Goal: Information Seeking & Learning: Learn about a topic

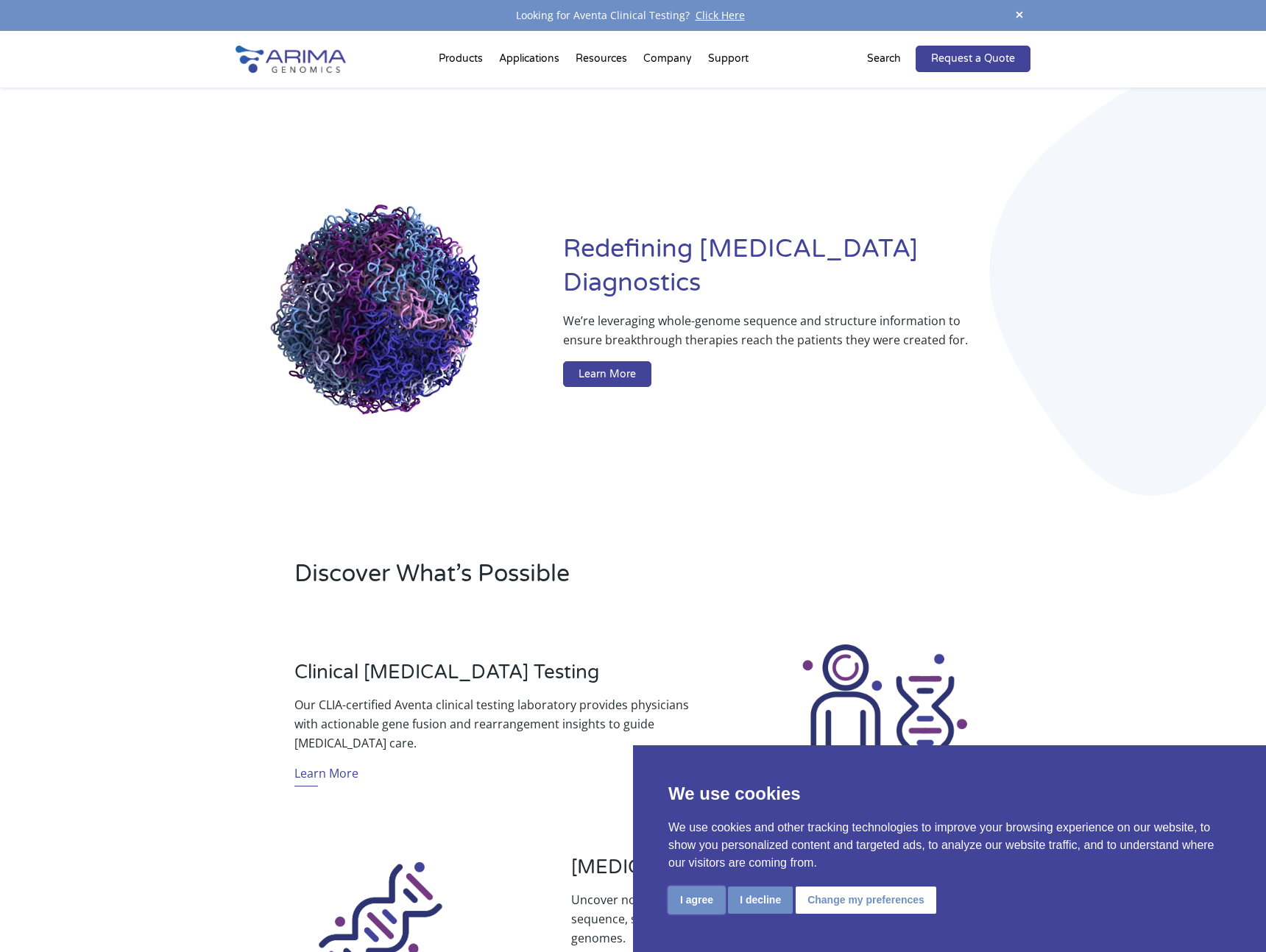
click at [705, 901] on button "I agree" at bounding box center [697, 900] width 57 height 27
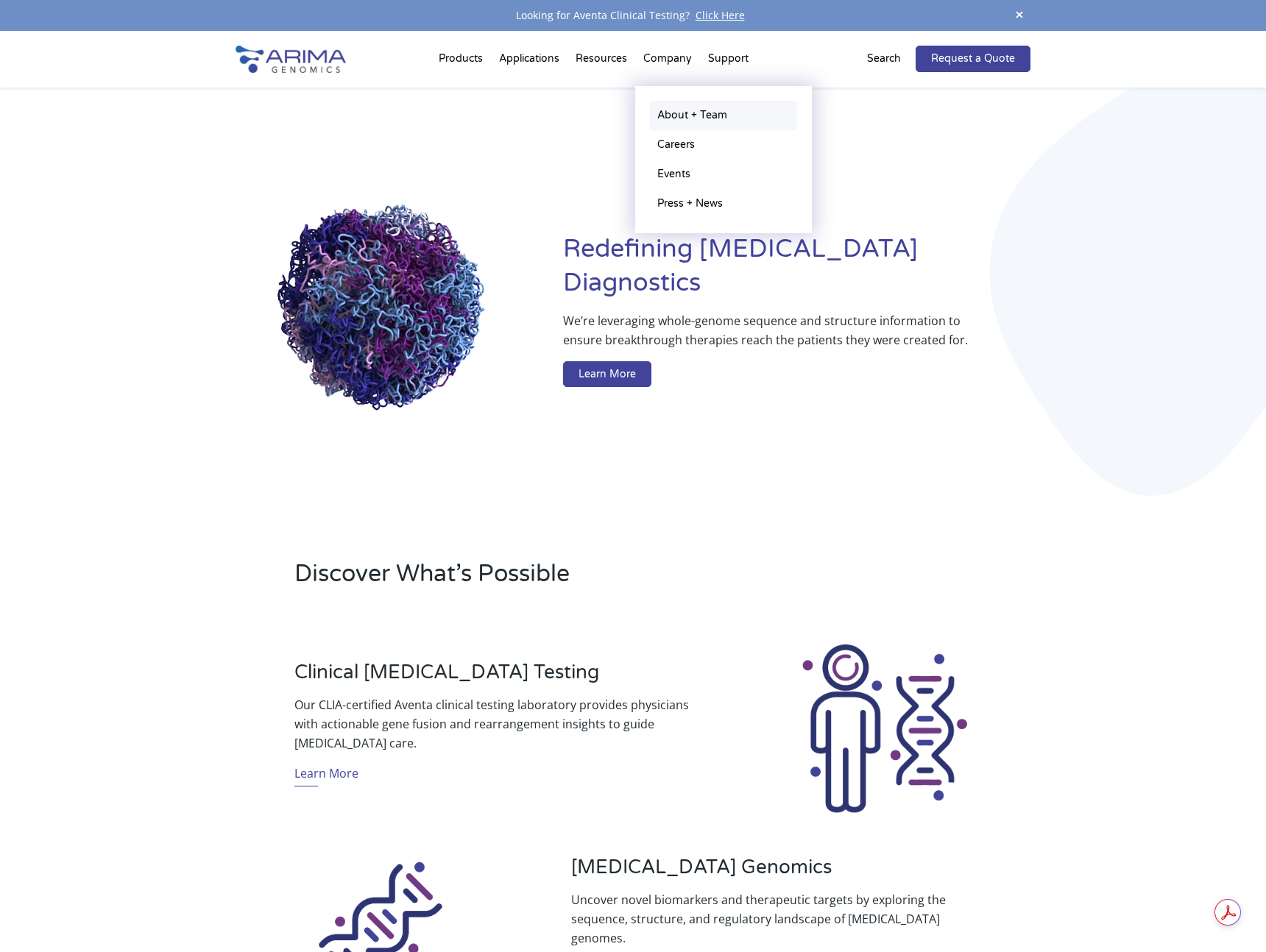
click at [682, 121] on link "About + Team" at bounding box center [724, 116] width 147 height 29
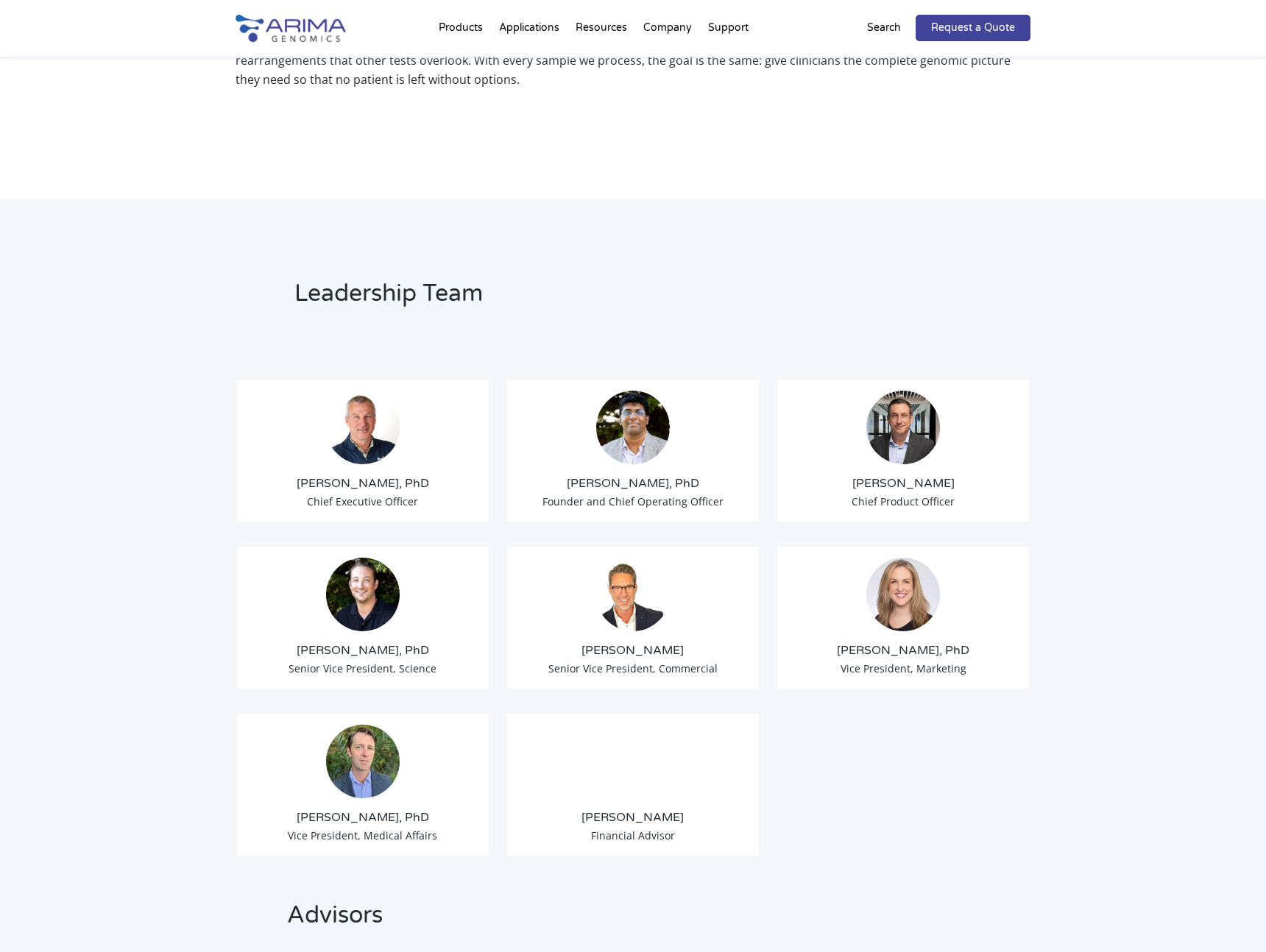
scroll to position [891, 0]
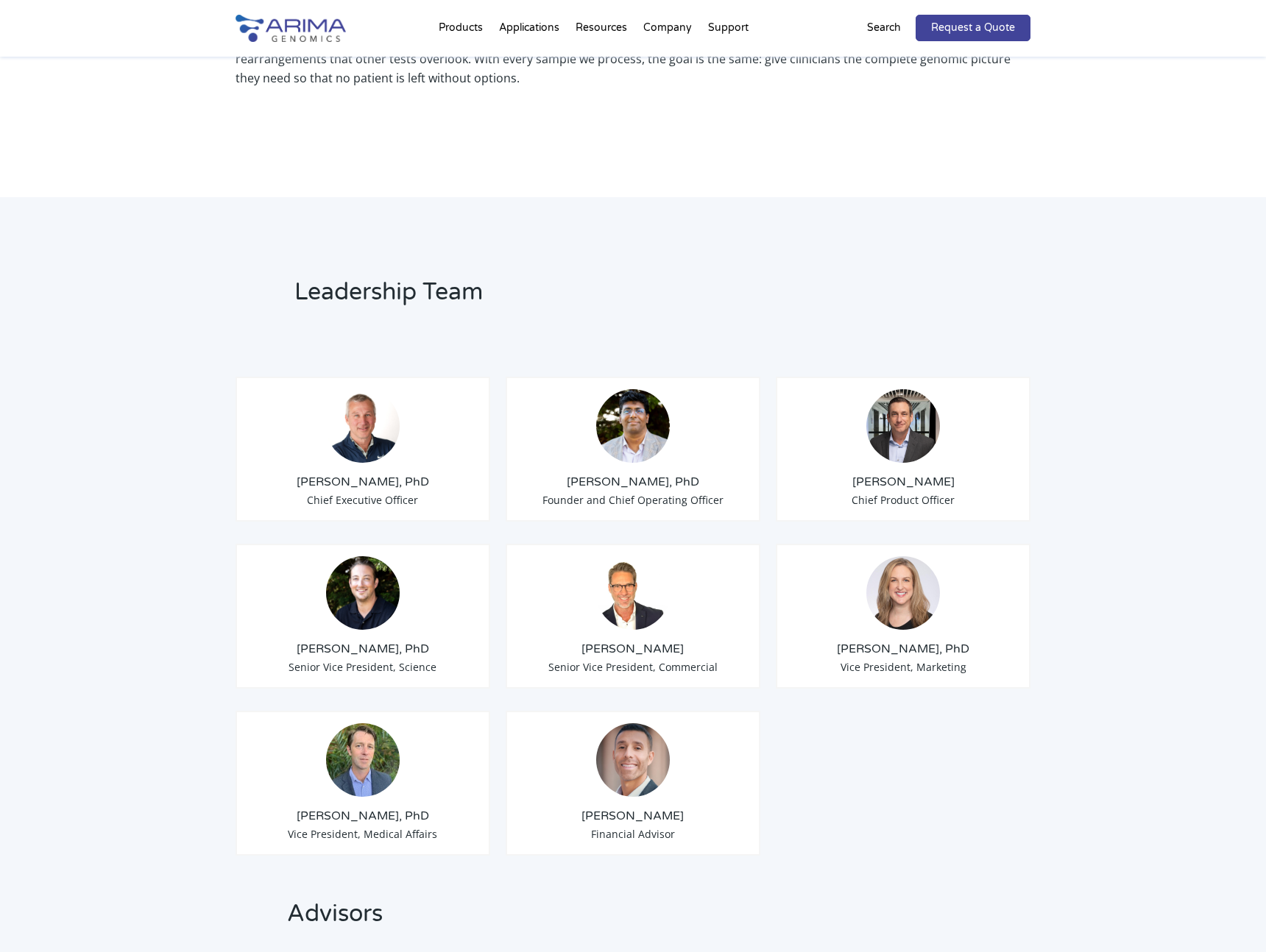
click at [334, 474] on h3 "Tom Willis, PhD" at bounding box center [363, 482] width 229 height 16
click at [341, 452] on div "Tom Willis, PhD Chief Executive Officer" at bounding box center [362, 447] width 255 height 145
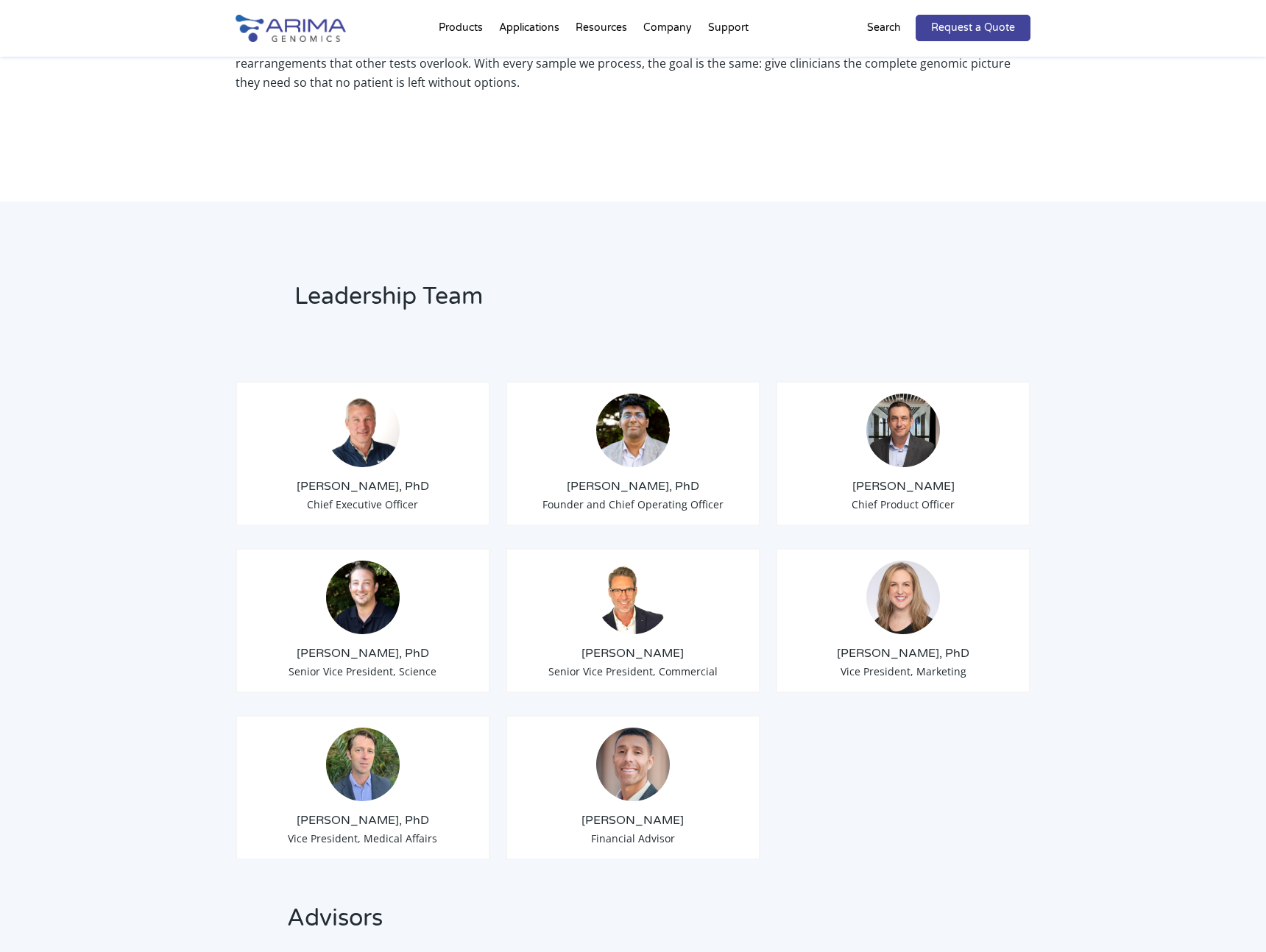
click at [348, 452] on div "Tom Willis, PhD Chief Executive Officer" at bounding box center [362, 453] width 255 height 145
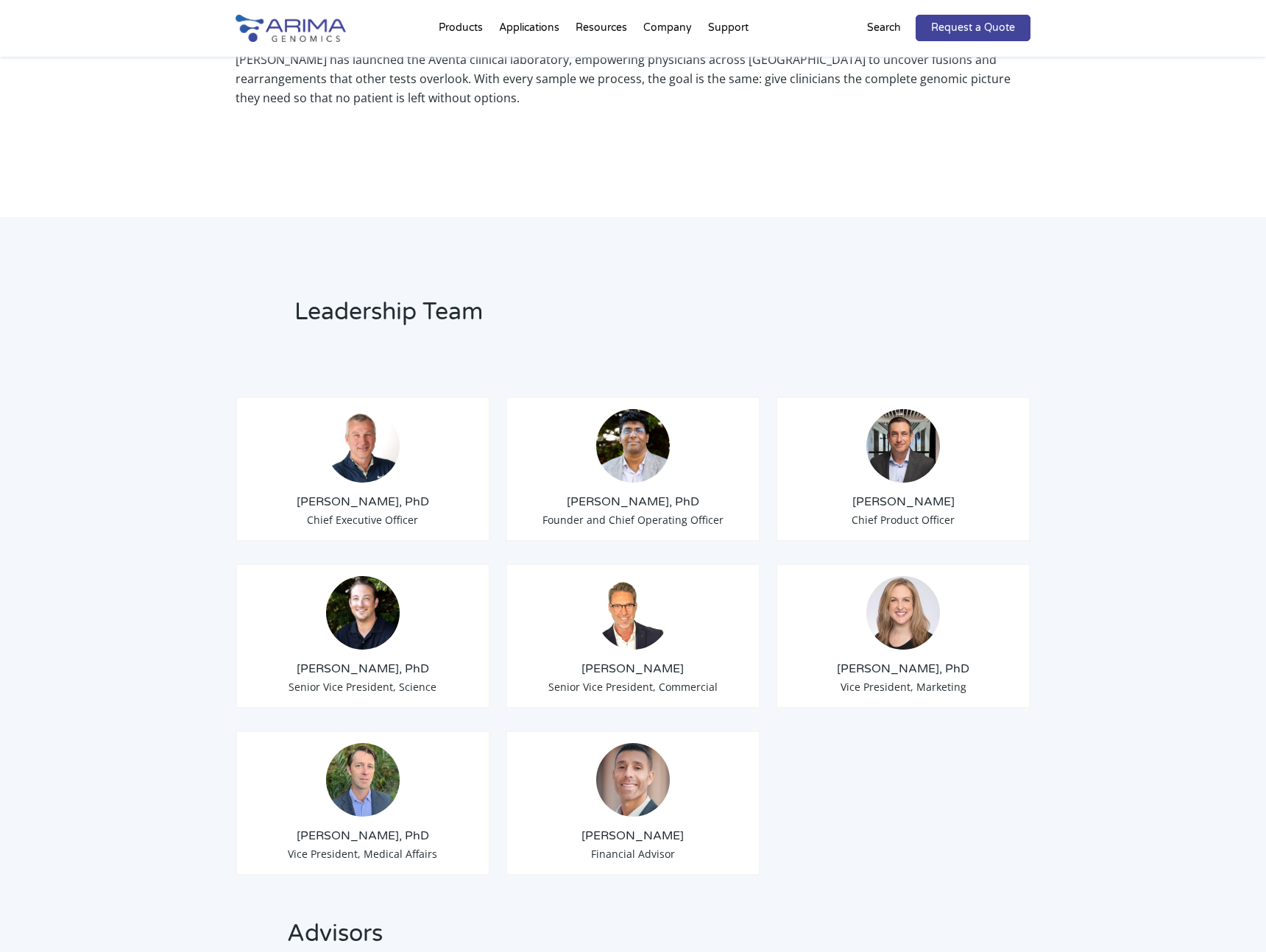
click at [356, 441] on img at bounding box center [363, 446] width 74 height 74
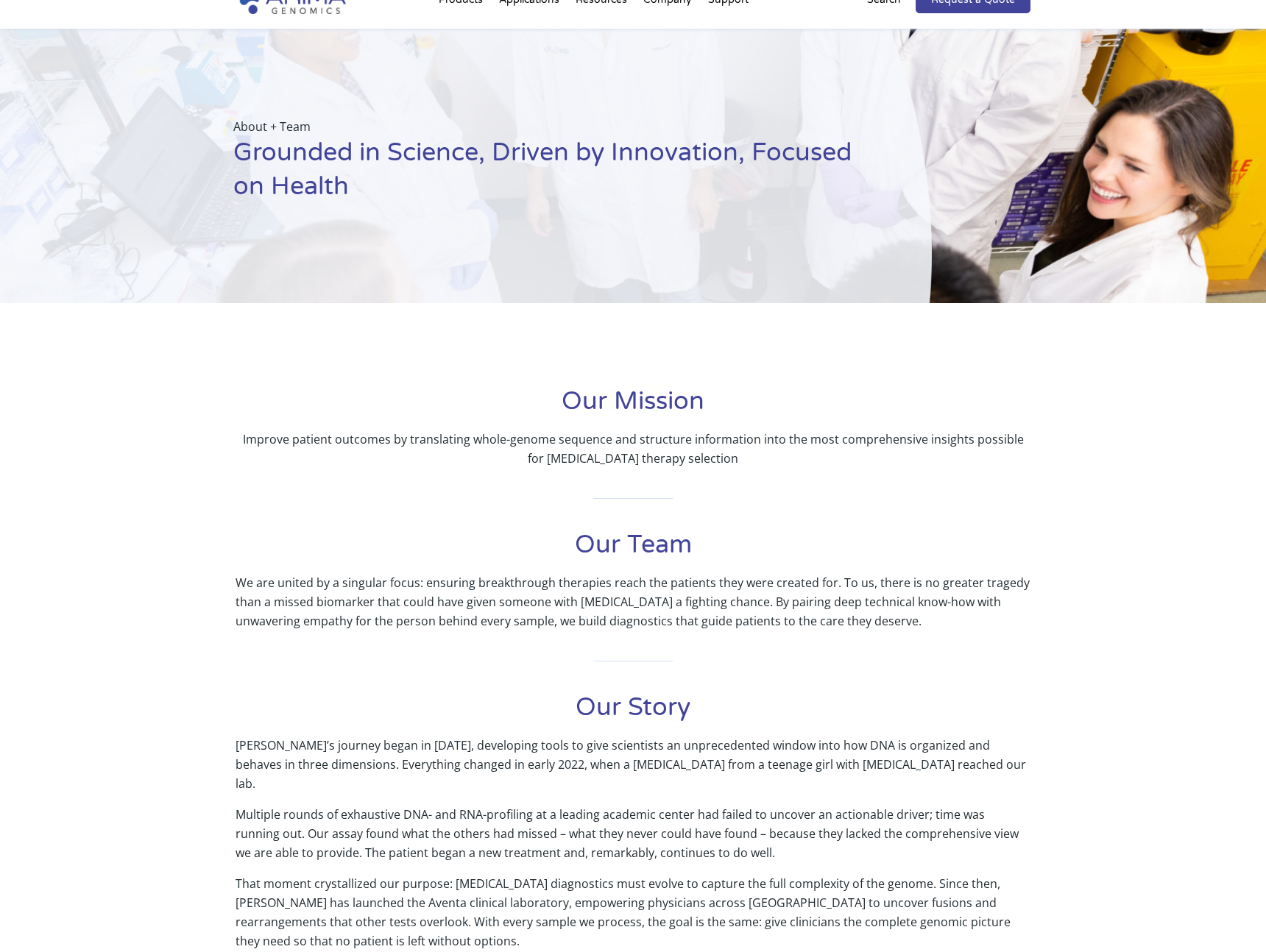
scroll to position [0, 0]
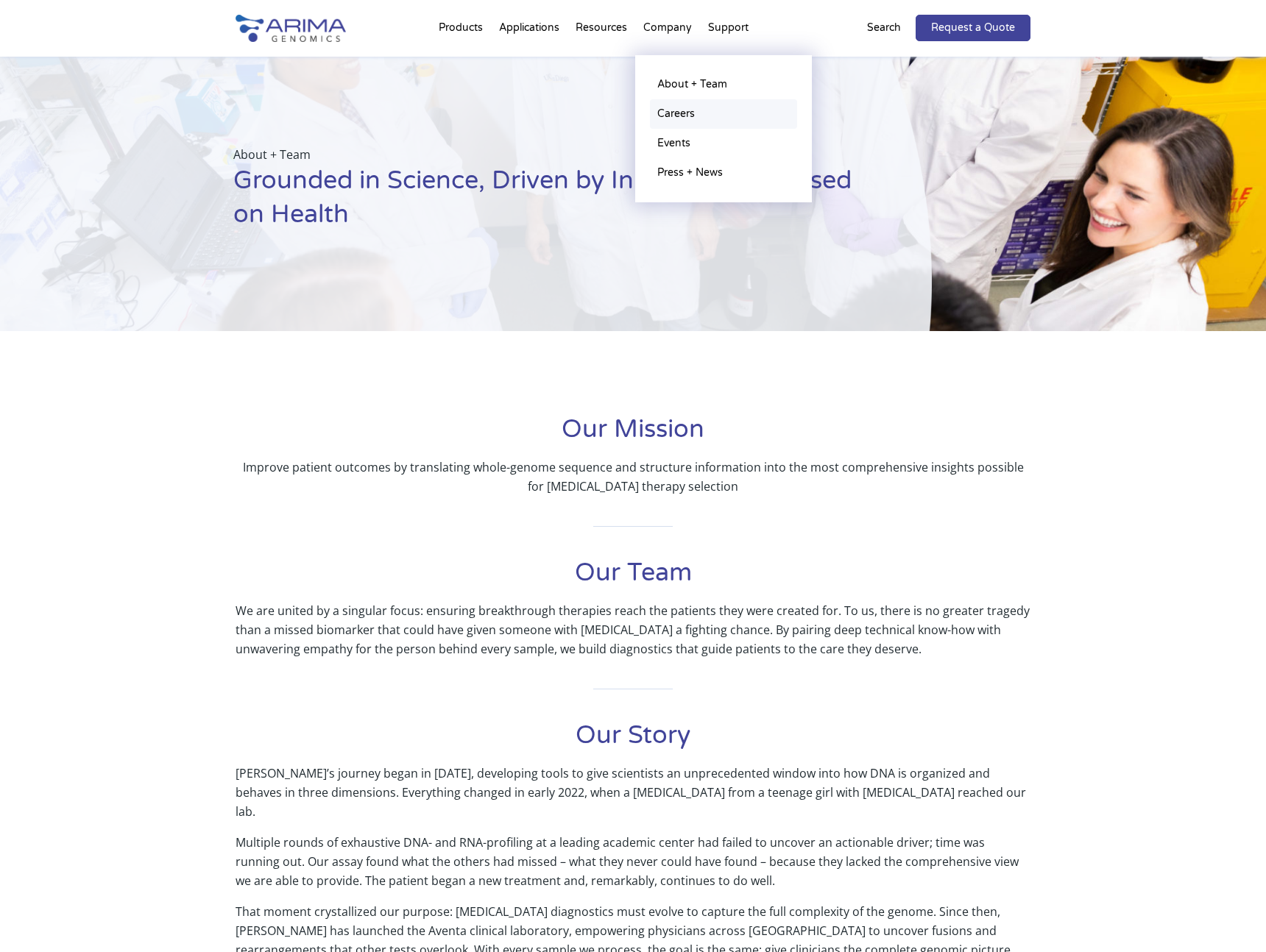
click at [686, 111] on link "Careers" at bounding box center [724, 114] width 147 height 29
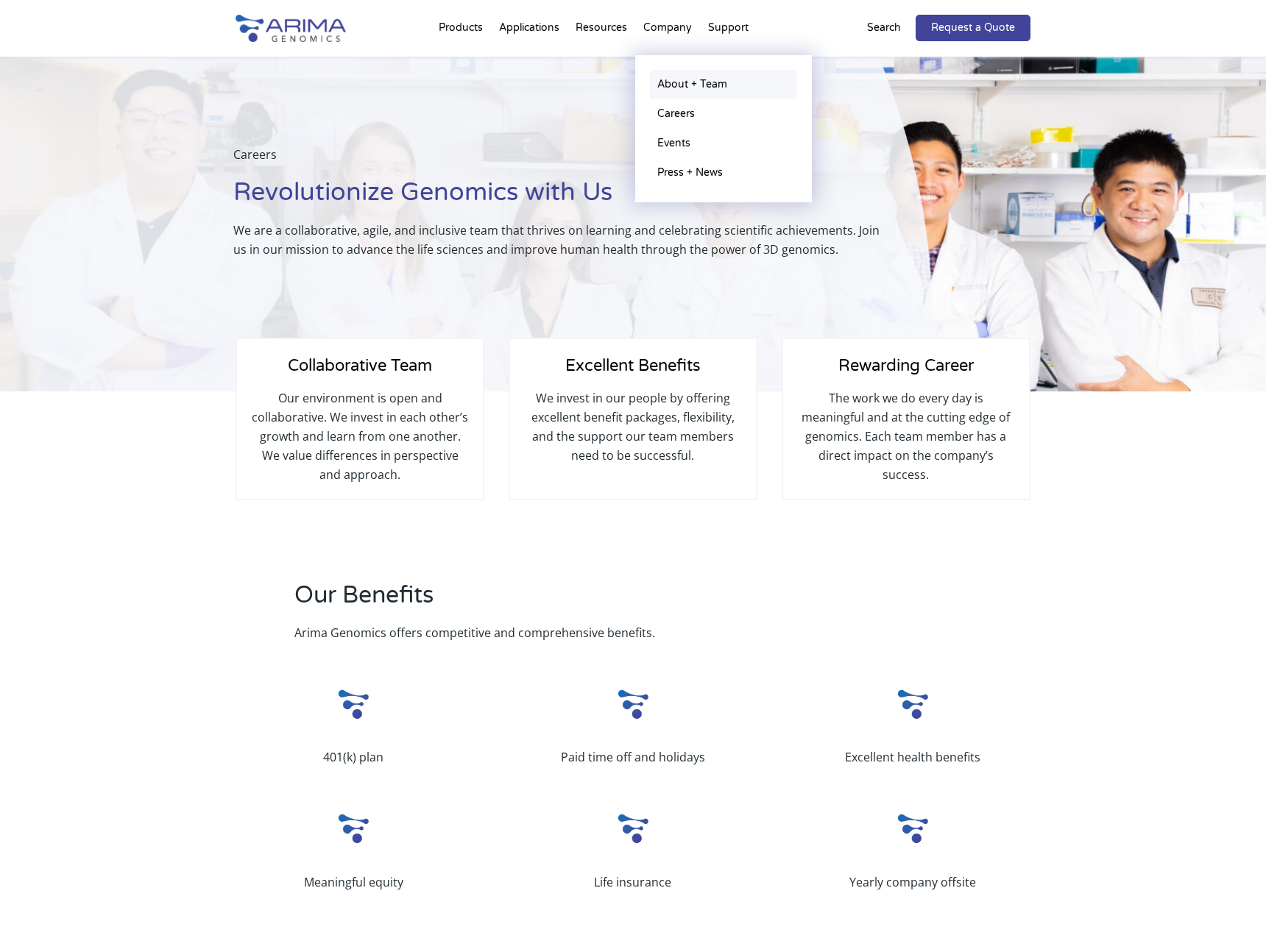
click at [694, 84] on link "About + Team" at bounding box center [724, 84] width 147 height 29
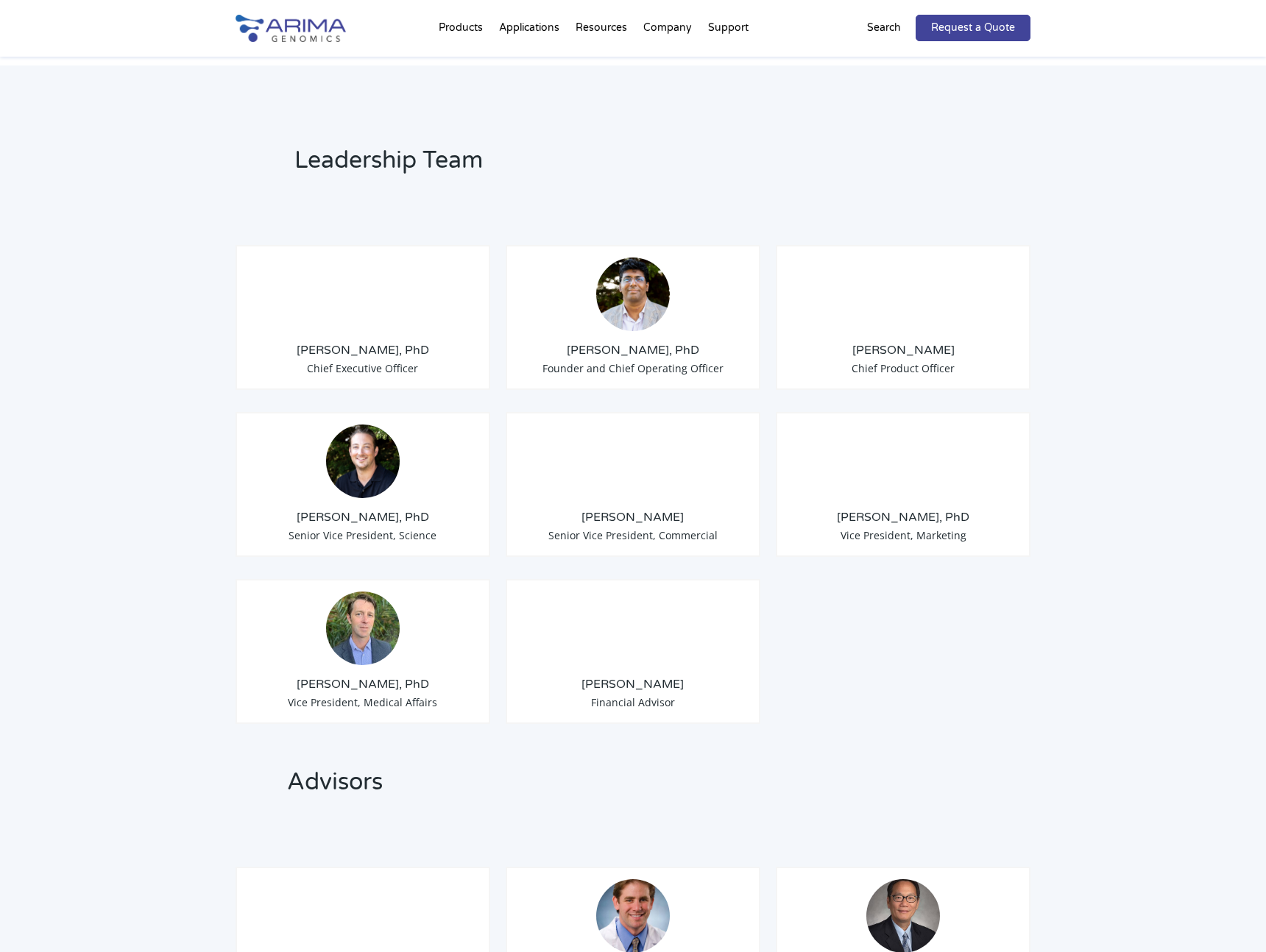
scroll to position [1066, 0]
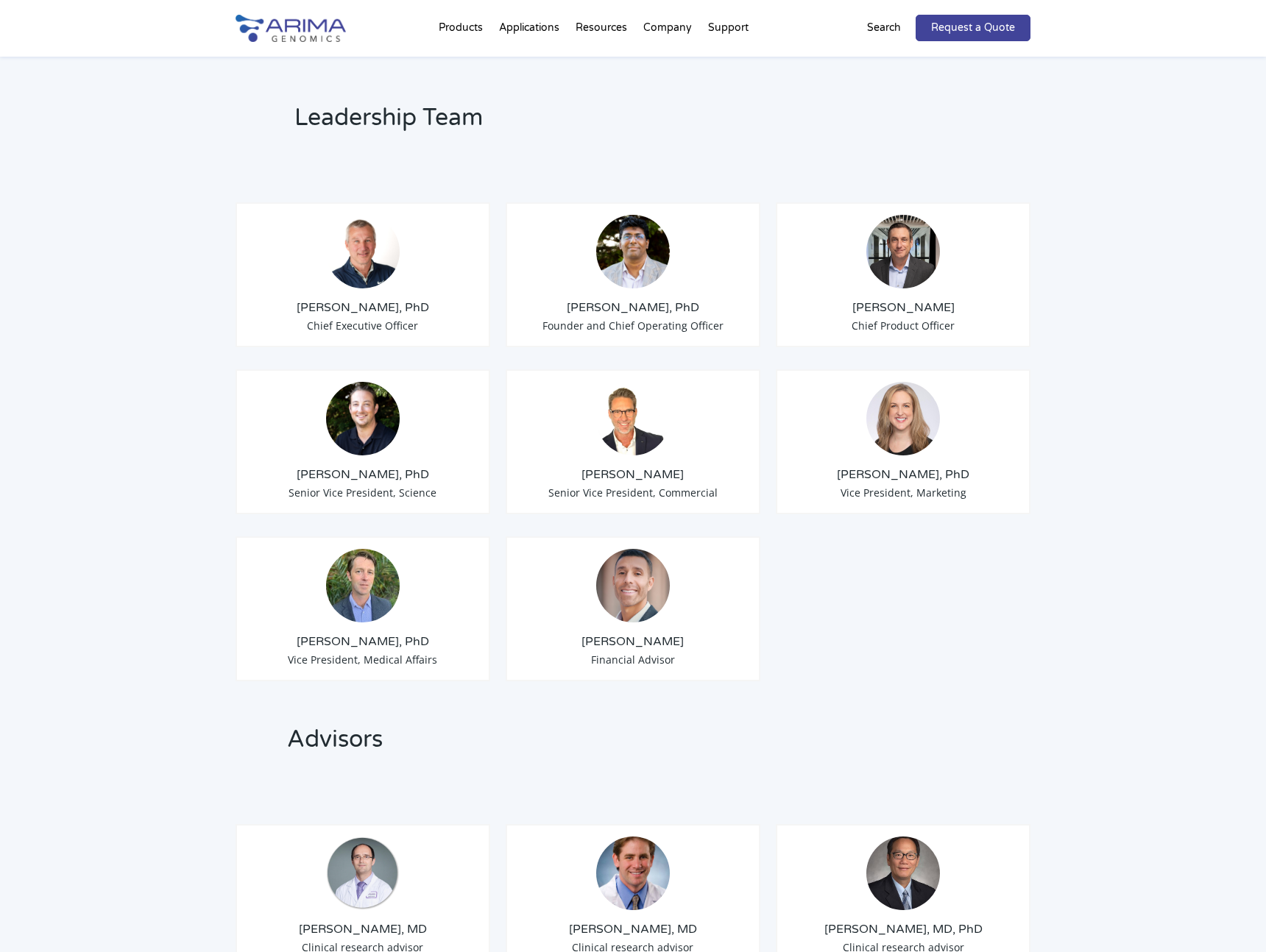
drag, startPoint x: 606, startPoint y: 430, endPoint x: 606, endPoint y: 401, distance: 29.0
click at [610, 420] on div "David Duvall Senior Vice President, Commercial" at bounding box center [633, 442] width 255 height 145
drag, startPoint x: 318, startPoint y: 285, endPoint x: 398, endPoint y: 280, distance: 80.2
click at [398, 300] on h3 "Tom Willis, PhD" at bounding box center [363, 308] width 229 height 16
drag, startPoint x: 411, startPoint y: 288, endPoint x: 320, endPoint y: 285, distance: 91.0
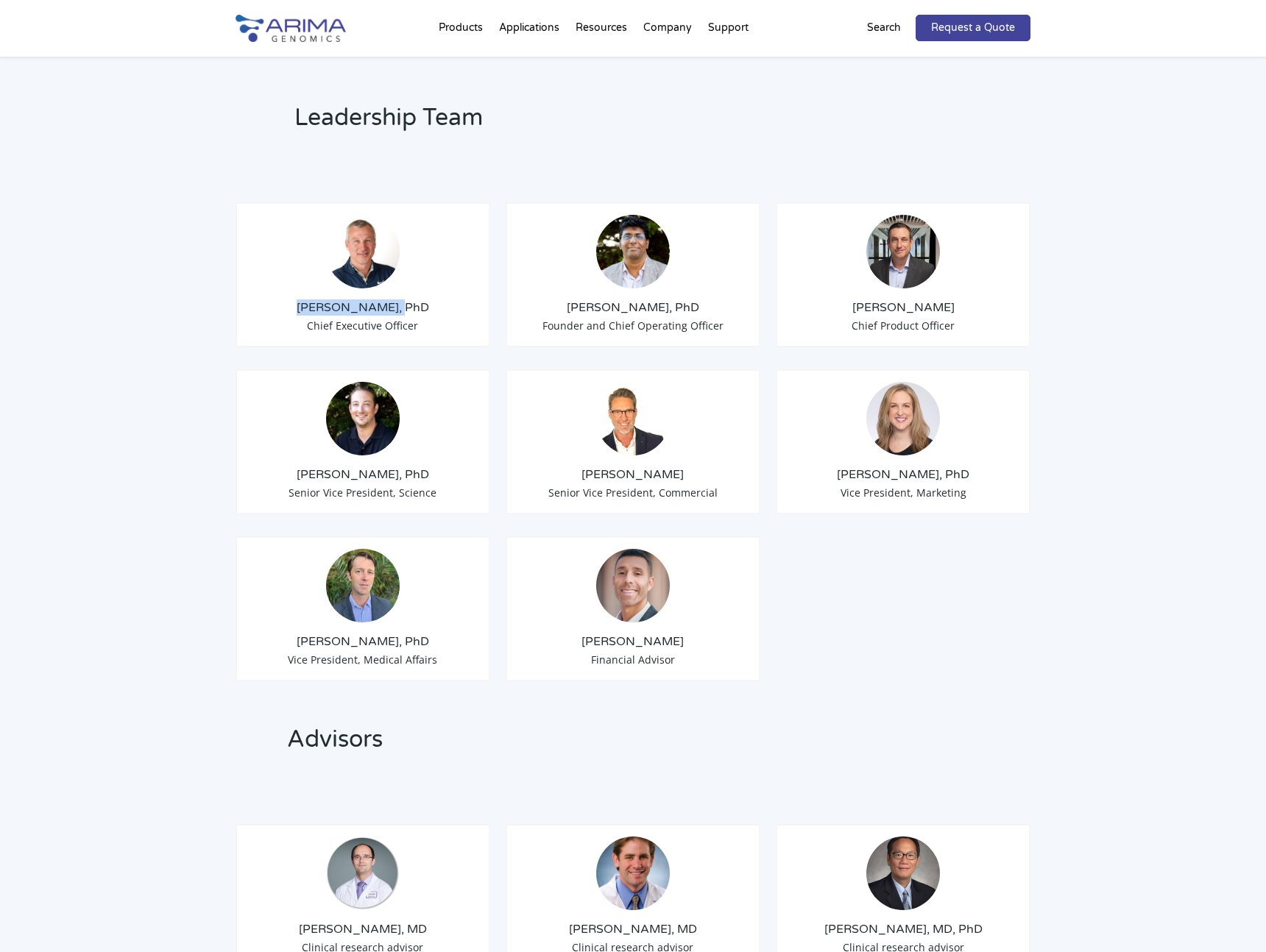
click at [318, 300] on h3 "Tom Willis, PhD" at bounding box center [363, 308] width 229 height 16
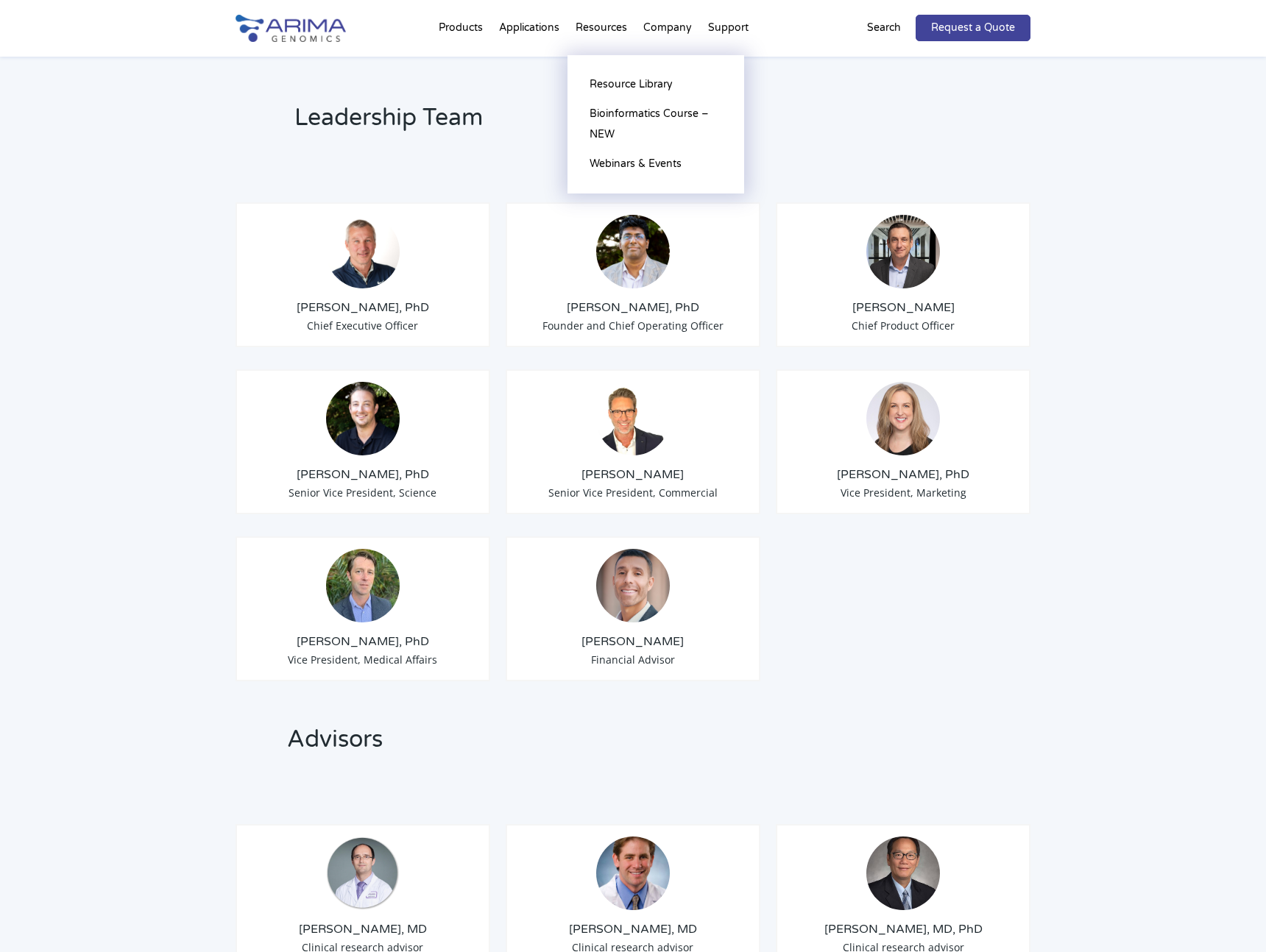
click at [610, 22] on li "Resources Resource Library Documentation Publications Literature Videos Blog Bi…" at bounding box center [601, 30] width 68 height 50
